Goal: Transaction & Acquisition: Purchase product/service

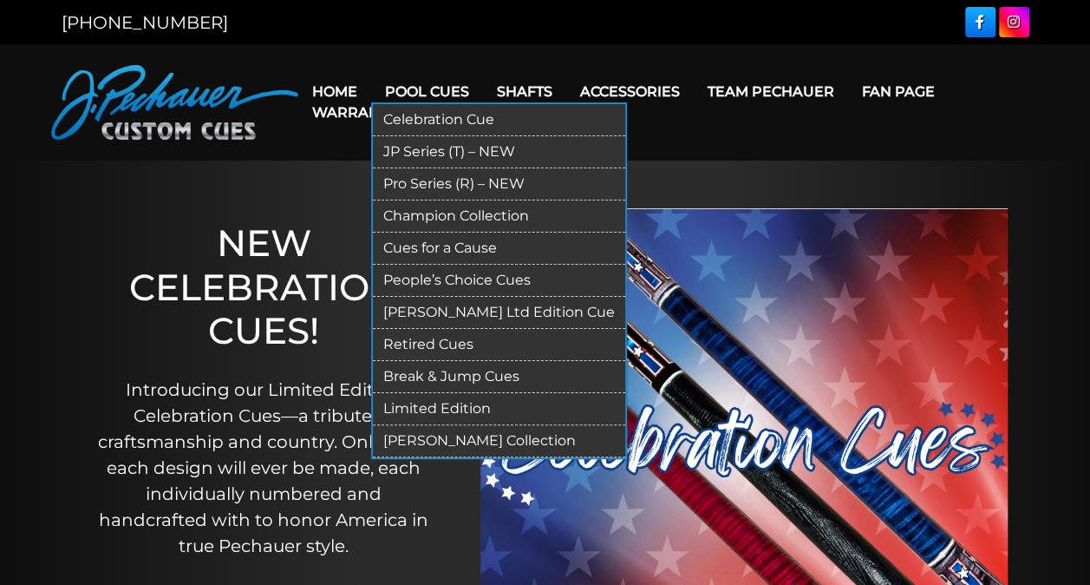
click at [453, 367] on link "Break & Jump Cues" at bounding box center [499, 377] width 252 height 32
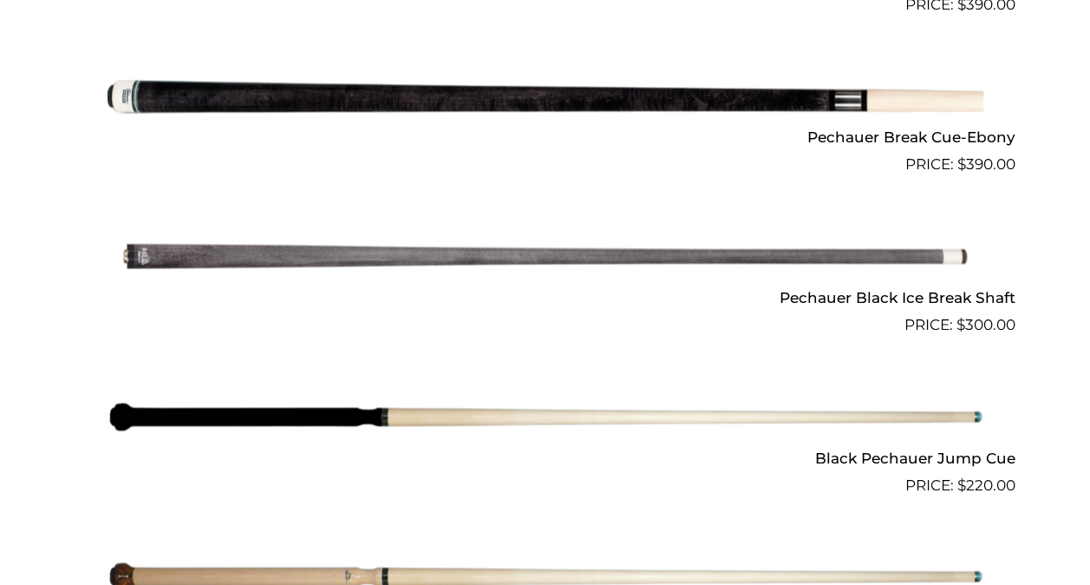
scroll to position [1260, 0]
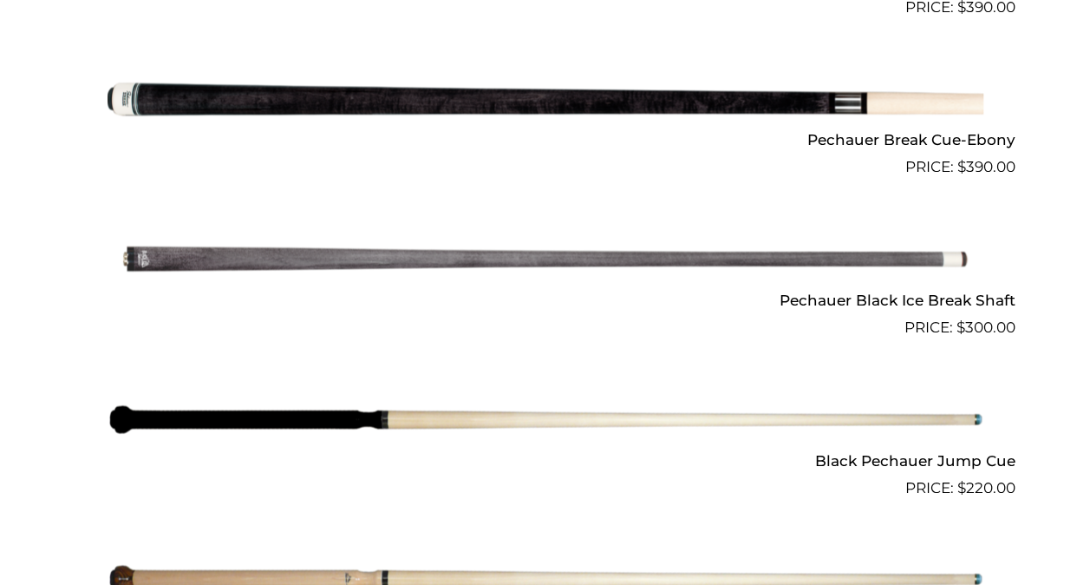
click at [493, 262] on img at bounding box center [546, 259] width 876 height 146
click at [647, 101] on img at bounding box center [546, 99] width 876 height 146
click at [940, 135] on h2 "Pechauer Break Cue-Ebony" at bounding box center [545, 140] width 940 height 32
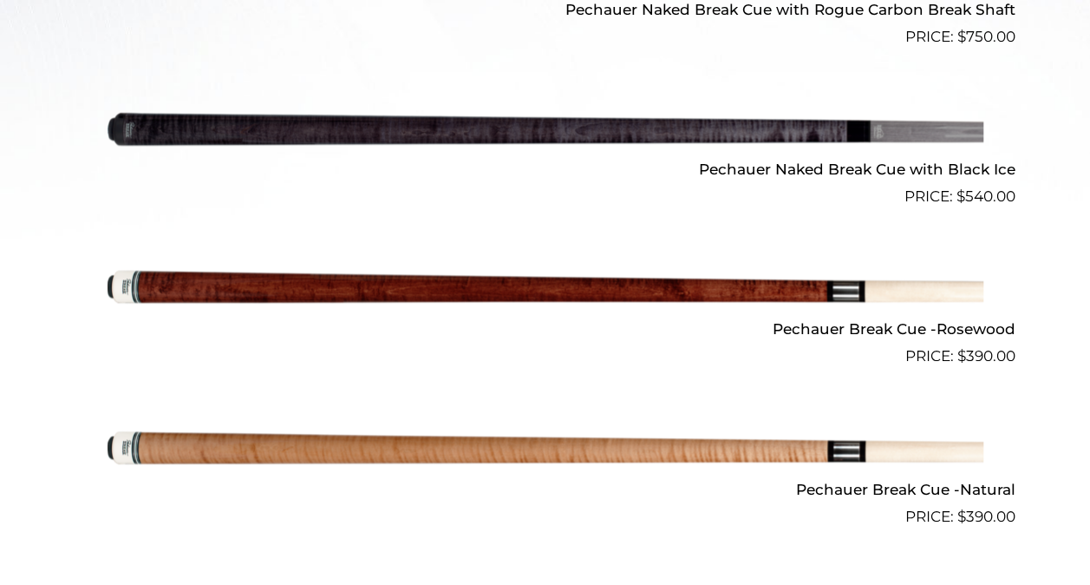
scroll to position [762, 0]
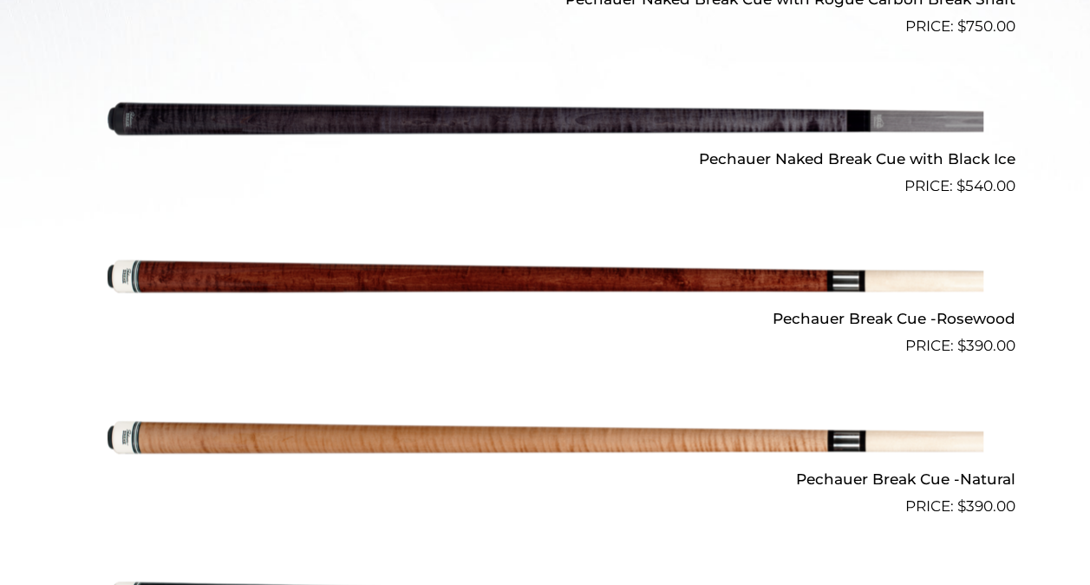
click at [494, 291] on img at bounding box center [546, 278] width 876 height 146
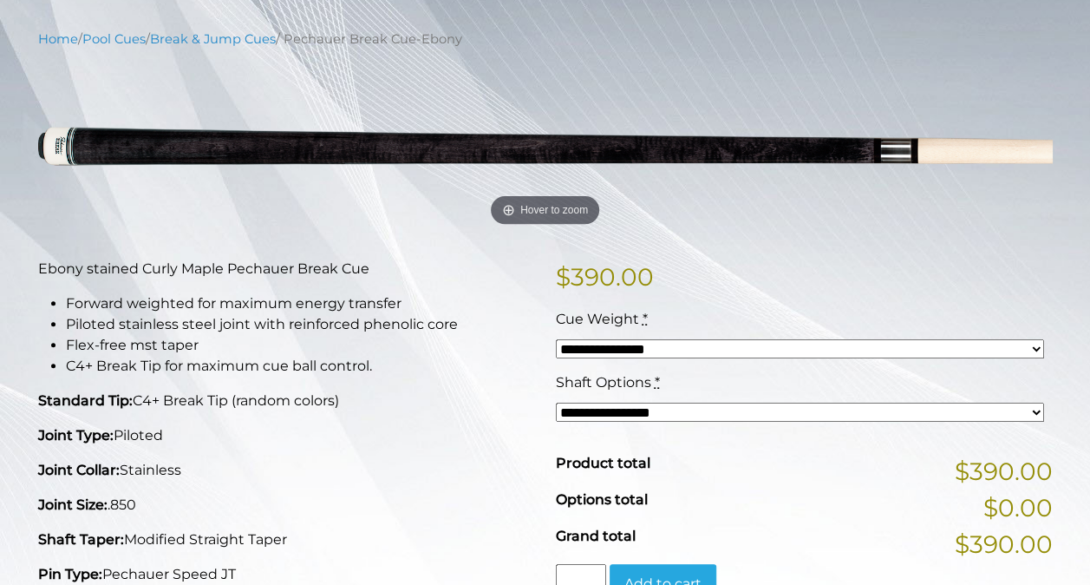
scroll to position [189, 0]
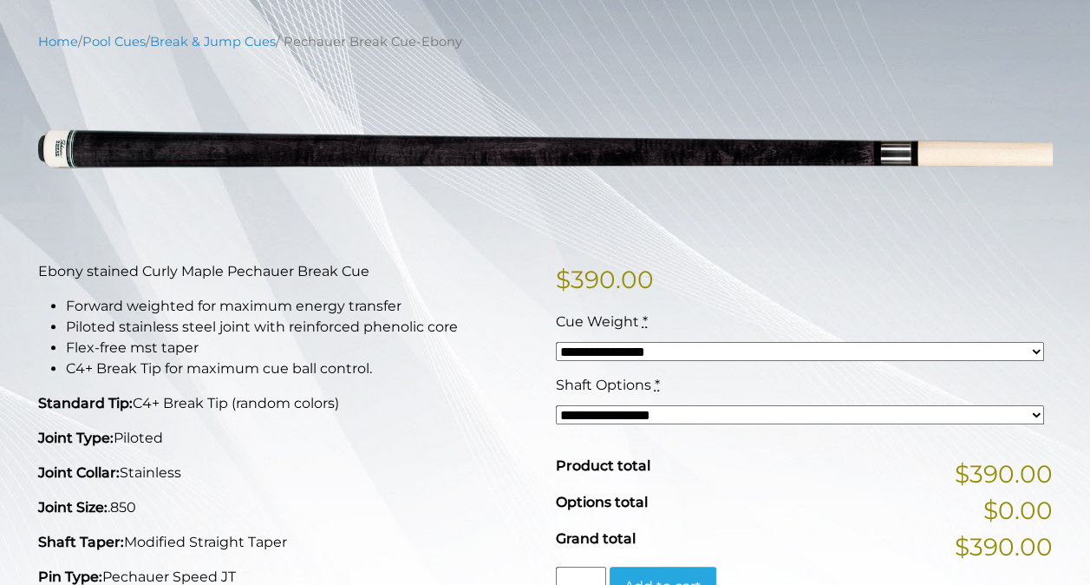
click at [1037, 351] on select "**********" at bounding box center [800, 351] width 488 height 19
click at [1016, 312] on div "Cue Weight *" at bounding box center [800, 321] width 488 height 21
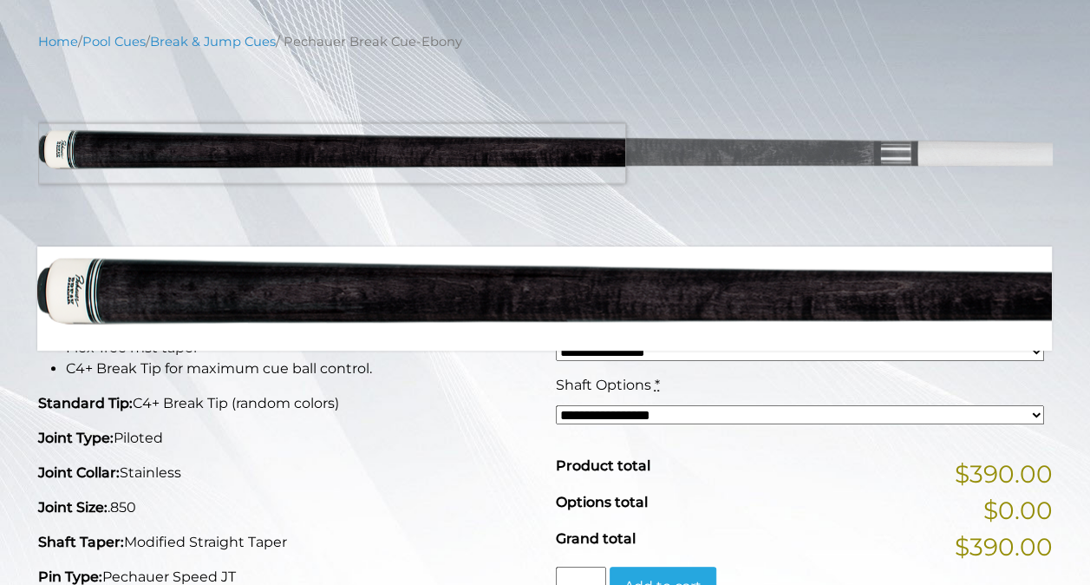
click at [61, 153] on img at bounding box center [545, 148] width 1015 height 169
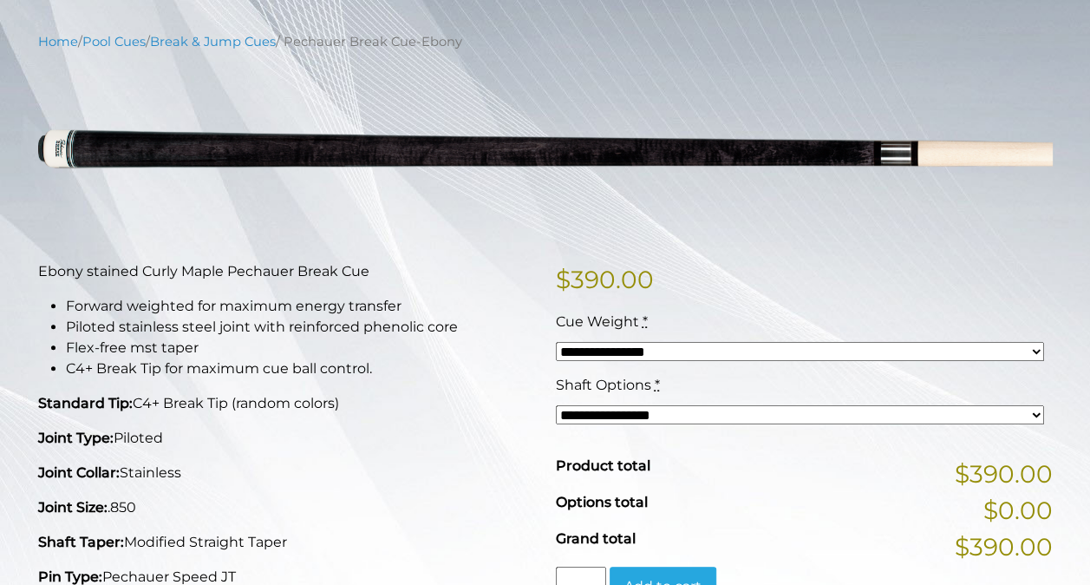
click at [26, 180] on main "**********" at bounding box center [545, 564] width 1041 height 1064
